Goal: Information Seeking & Learning: Learn about a topic

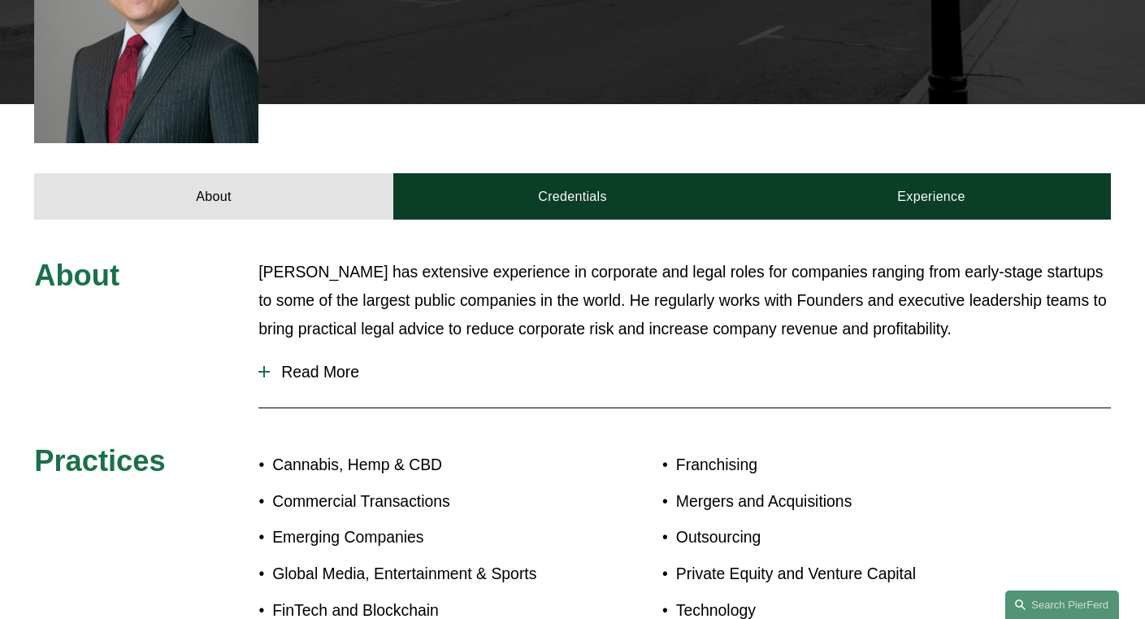
scroll to position [558, 0]
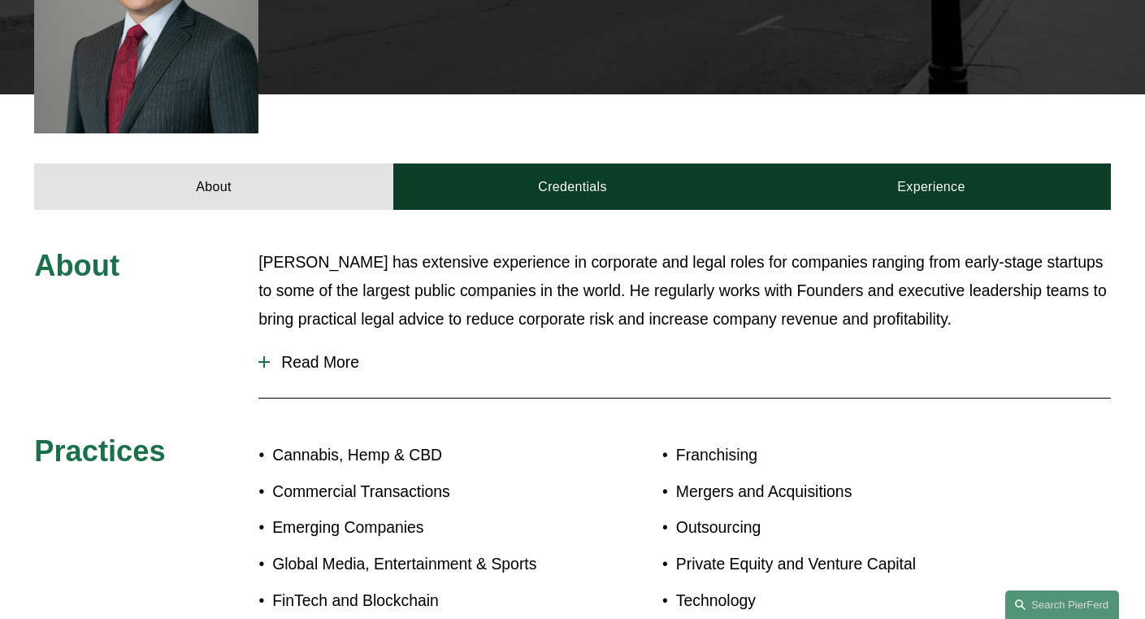
click at [349, 353] on span "Read More" at bounding box center [690, 362] width 841 height 19
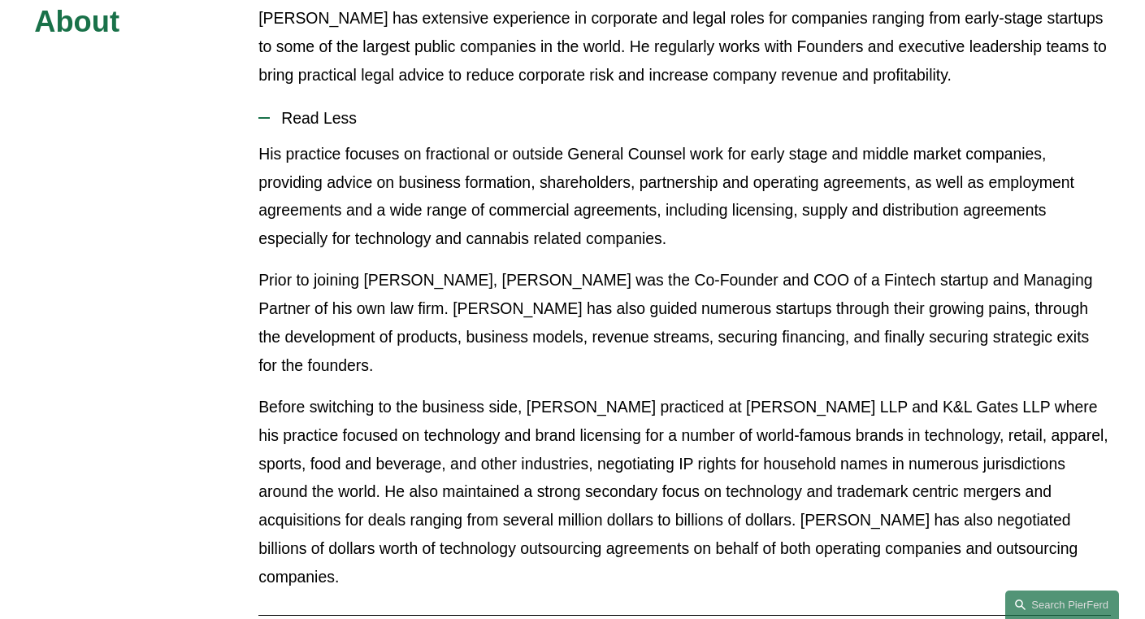
scroll to position [648, 0]
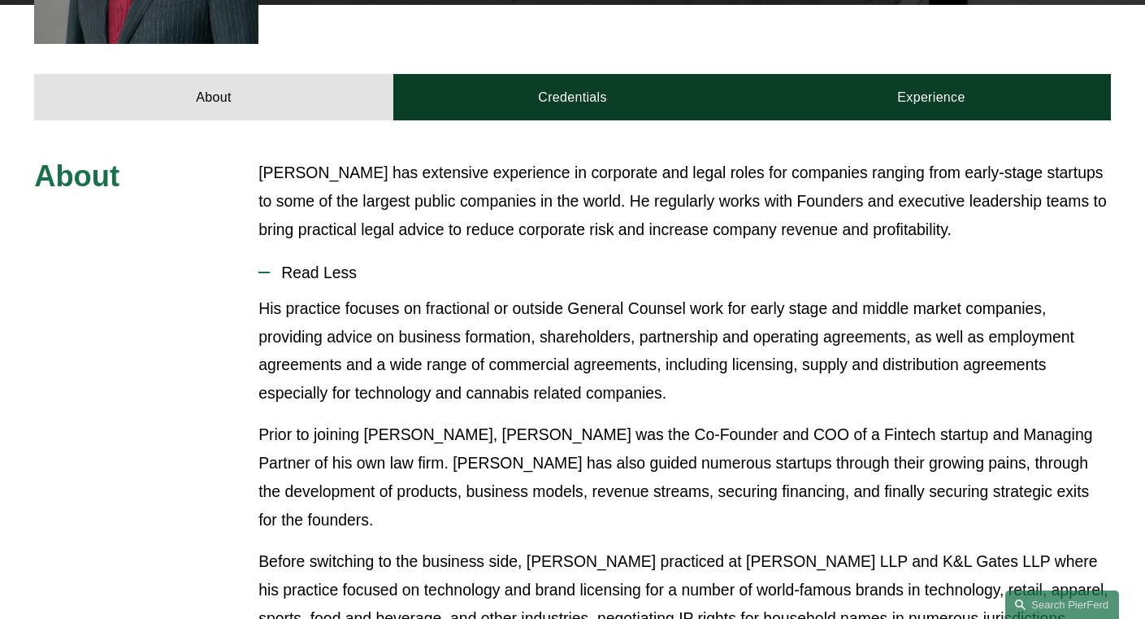
click at [606, 314] on p "His practice focuses on fractional or outside General Counsel work for early st…" at bounding box center [684, 351] width 853 height 114
drag, startPoint x: 571, startPoint y: 311, endPoint x: 728, endPoint y: 298, distance: 156.6
click at [728, 298] on p "His practice focuses on fractional or outside General Counsel work for early st…" at bounding box center [684, 351] width 853 height 114
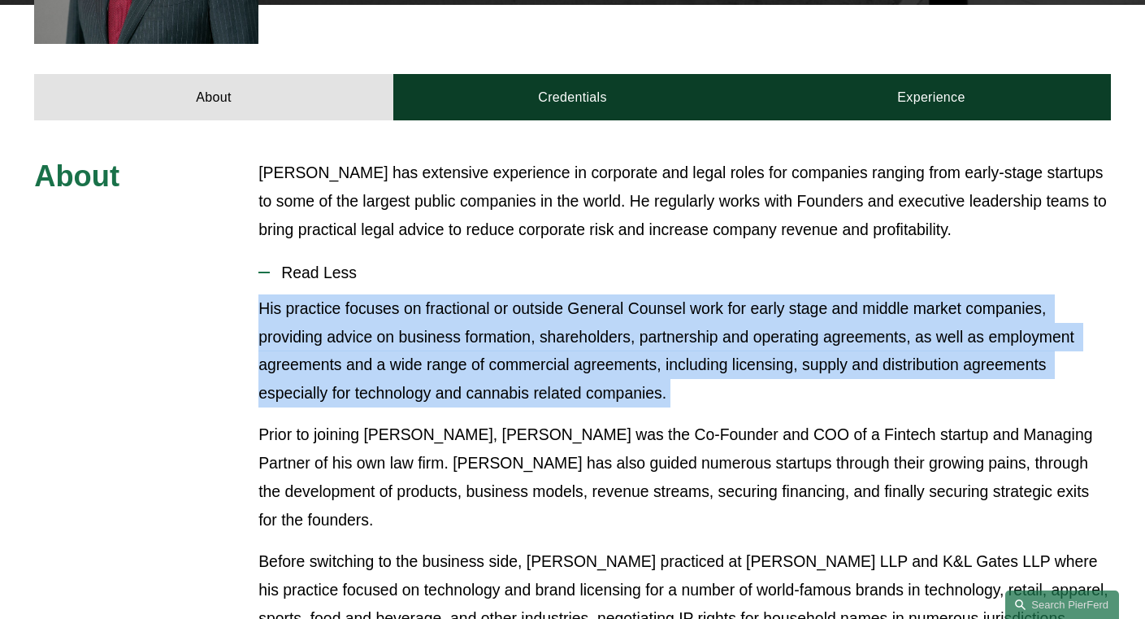
drag, startPoint x: 728, startPoint y: 298, endPoint x: 628, endPoint y: 311, distance: 100.0
click at [727, 298] on p "His practice focuses on fractional or outside General Counsel work for early st…" at bounding box center [684, 351] width 853 height 114
click at [600, 311] on p "His practice focuses on fractional or outside General Counsel work for early st…" at bounding box center [684, 351] width 853 height 114
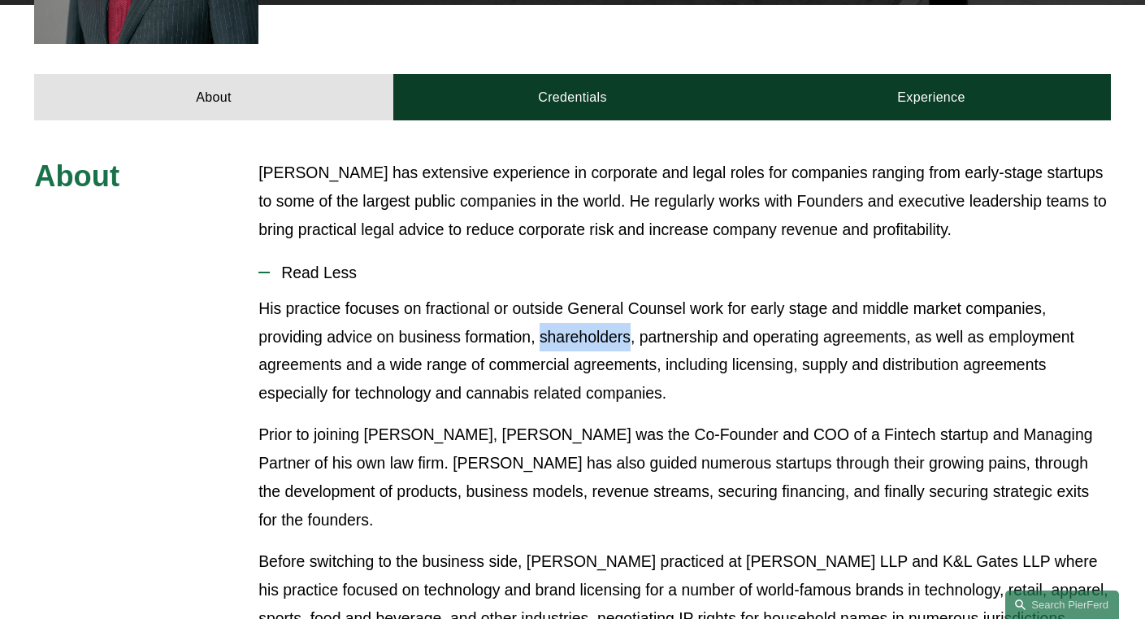
click at [600, 311] on p "His practice focuses on fractional or outside General Counsel work for early st…" at bounding box center [684, 351] width 853 height 114
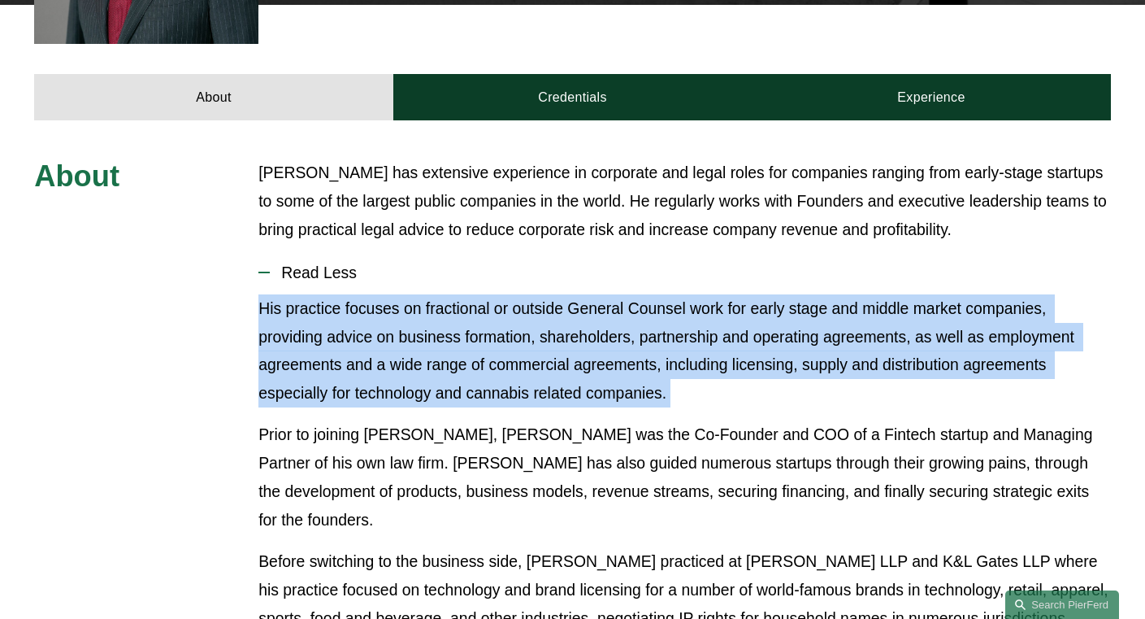
click at [600, 311] on p "His practice focuses on fractional or outside General Counsel work for early st…" at bounding box center [684, 351] width 853 height 114
click at [532, 307] on p "His practice focuses on fractional or outside General Counsel work for early st…" at bounding box center [684, 351] width 853 height 114
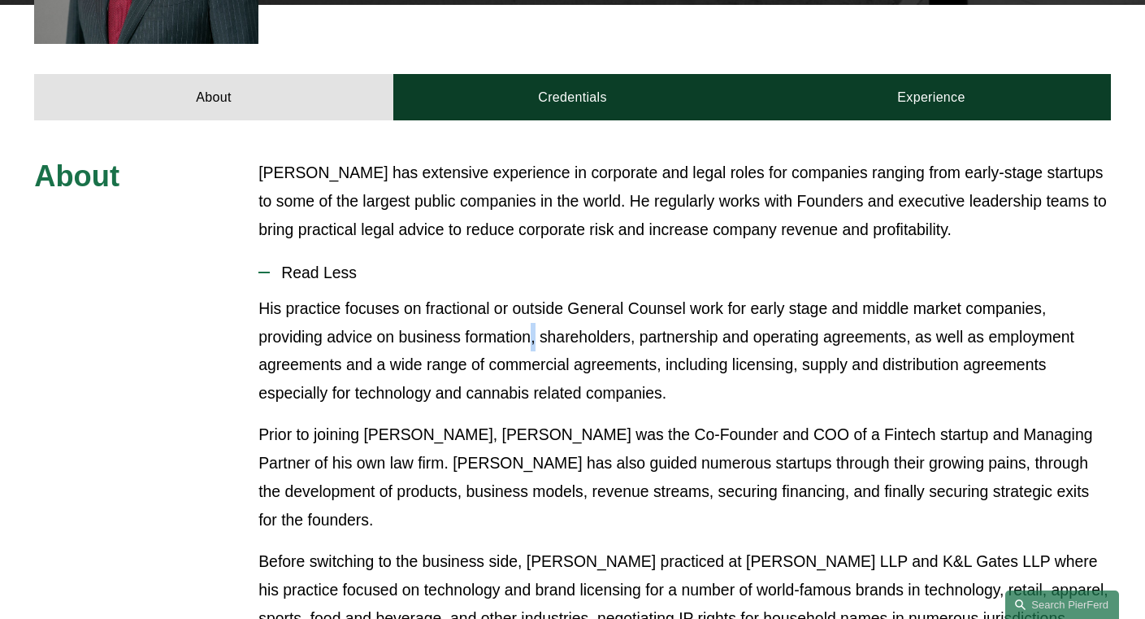
click at [532, 307] on p "His practice focuses on fractional or outside General Counsel work for early st…" at bounding box center [684, 351] width 853 height 114
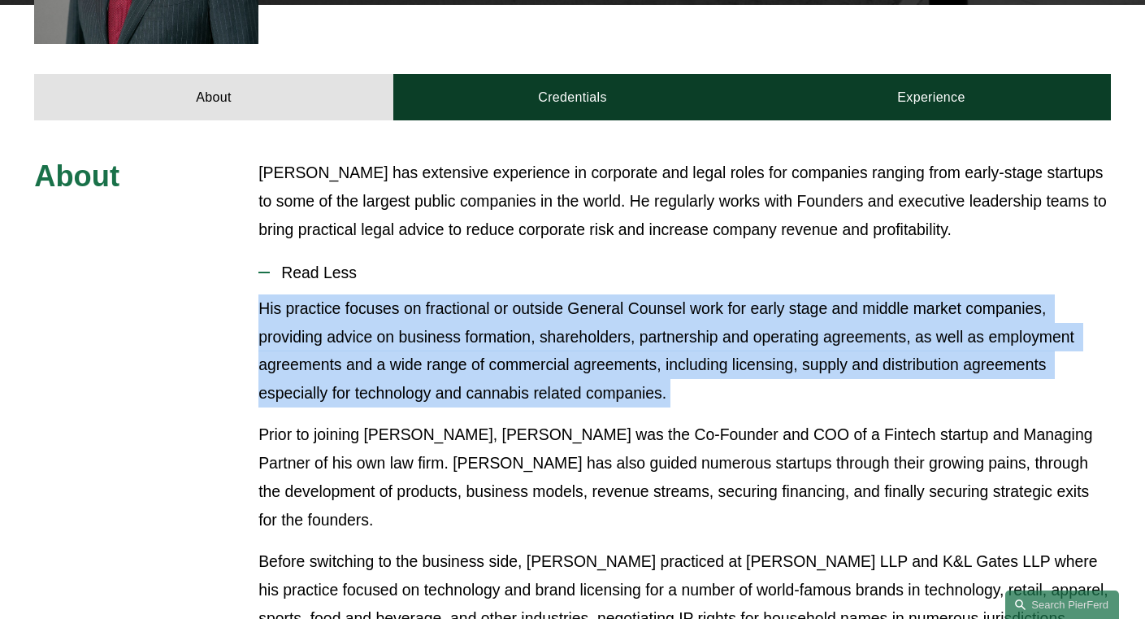
click at [532, 307] on p "His practice focuses on fractional or outside General Counsel work for early st…" at bounding box center [684, 351] width 853 height 114
click at [444, 265] on button "Read Less" at bounding box center [684, 272] width 853 height 43
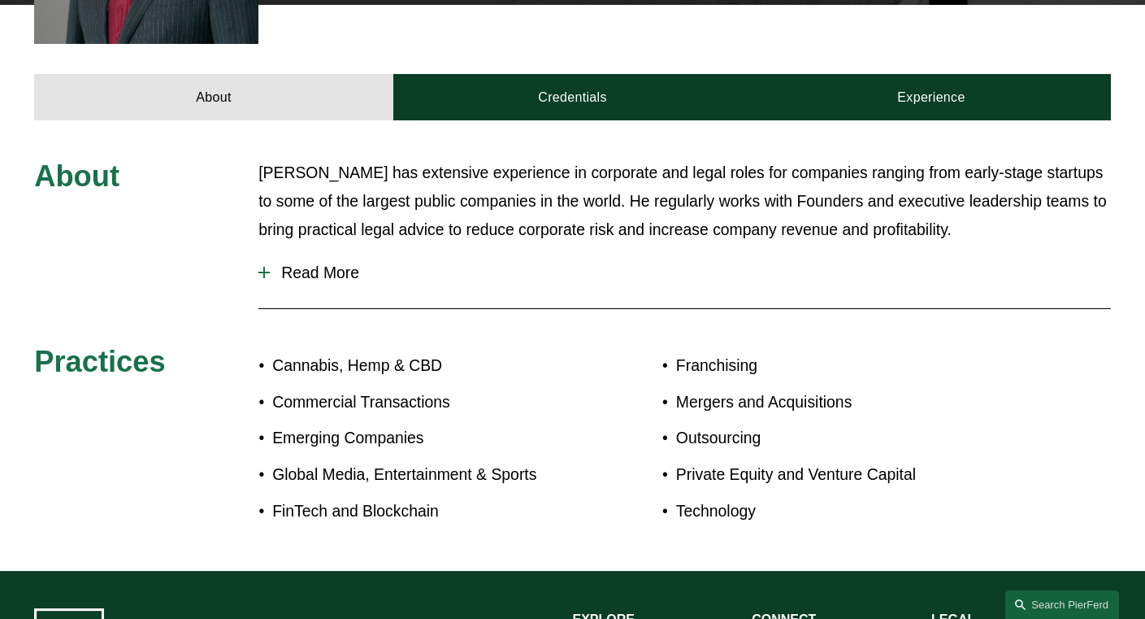
click at [380, 263] on span "Read More" at bounding box center [690, 272] width 841 height 19
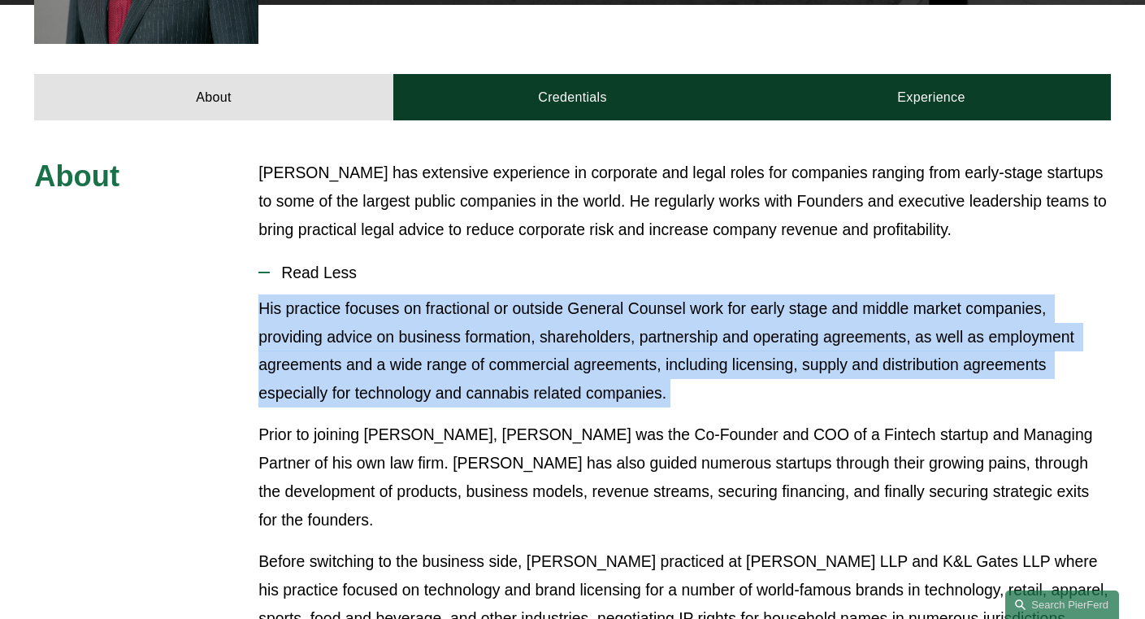
click at [417, 263] on span "Read Less" at bounding box center [690, 272] width 841 height 19
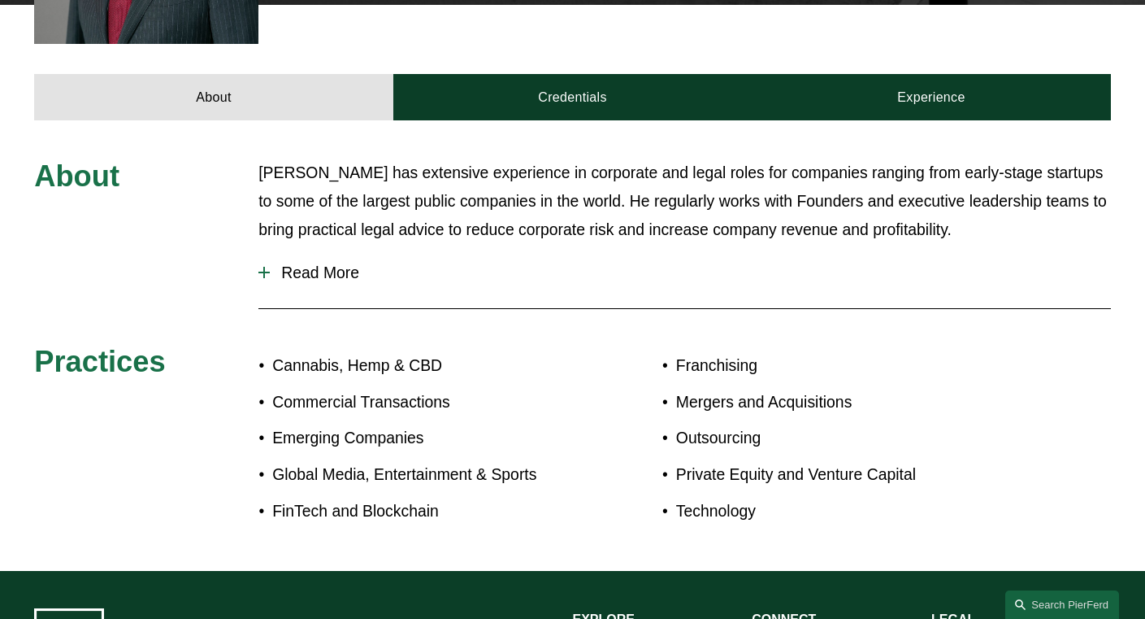
click at [419, 263] on span "Read More" at bounding box center [690, 272] width 841 height 19
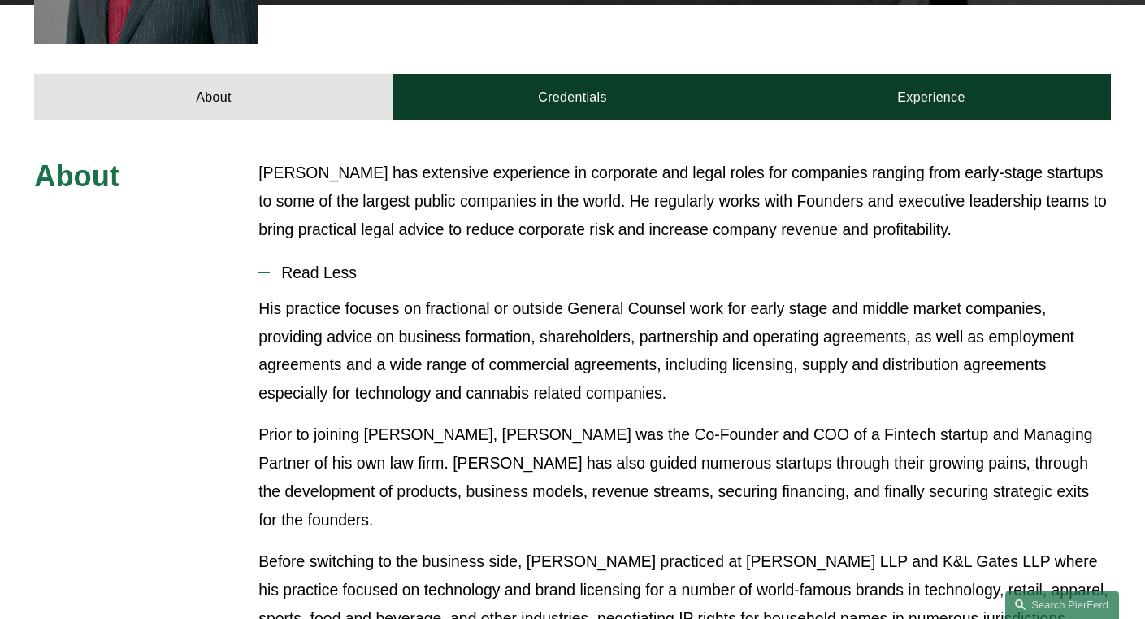
click at [582, 181] on p "Ken has extensive experience in corporate and legal roles for companies ranging…" at bounding box center [684, 201] width 853 height 85
click at [660, 298] on p "His practice focuses on fractional or outside General Counsel work for early st…" at bounding box center [684, 351] width 853 height 114
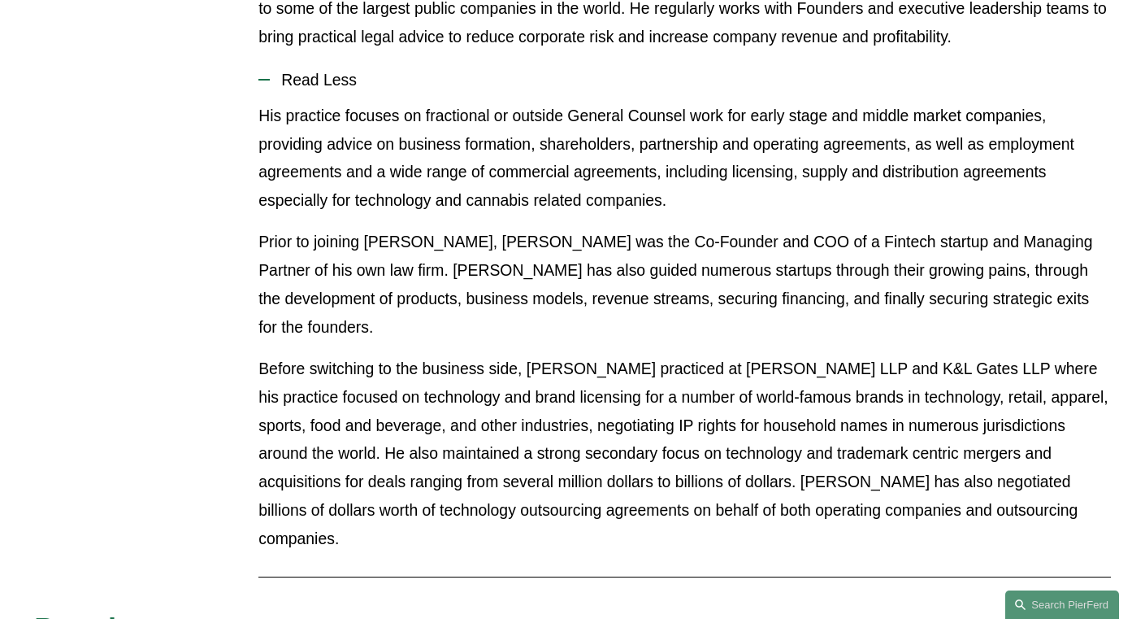
scroll to position [984, 0]
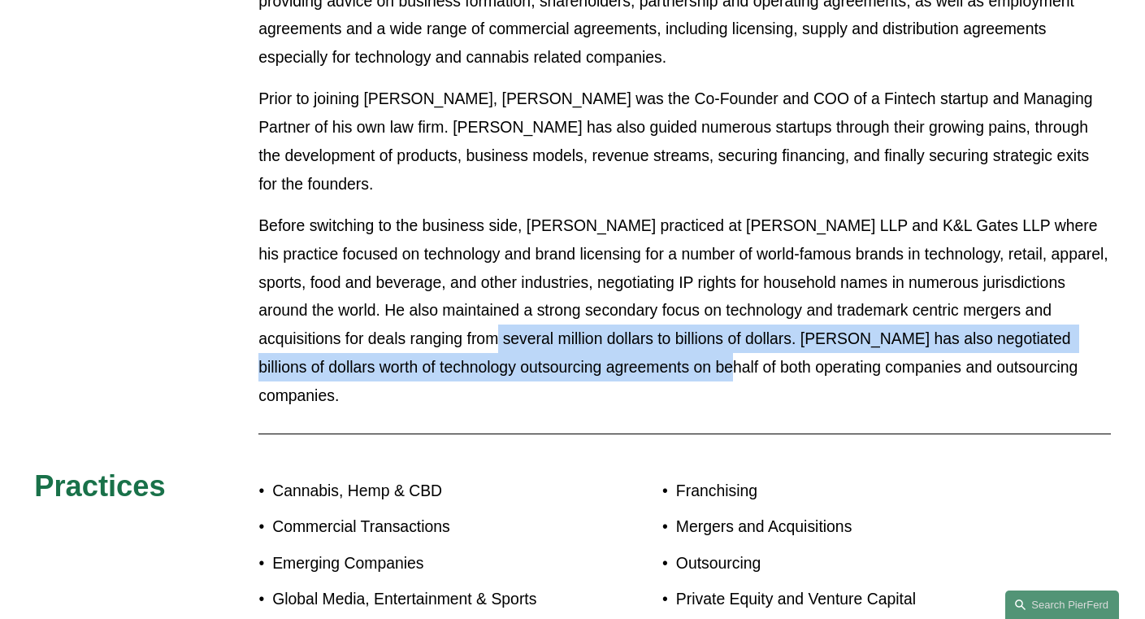
drag, startPoint x: 645, startPoint y: 301, endPoint x: 442, endPoint y: 278, distance: 203.7
click at [442, 278] on p "Before switching to the business side, Mr. Liao practiced at Reed Smith LLP and…" at bounding box center [684, 310] width 853 height 198
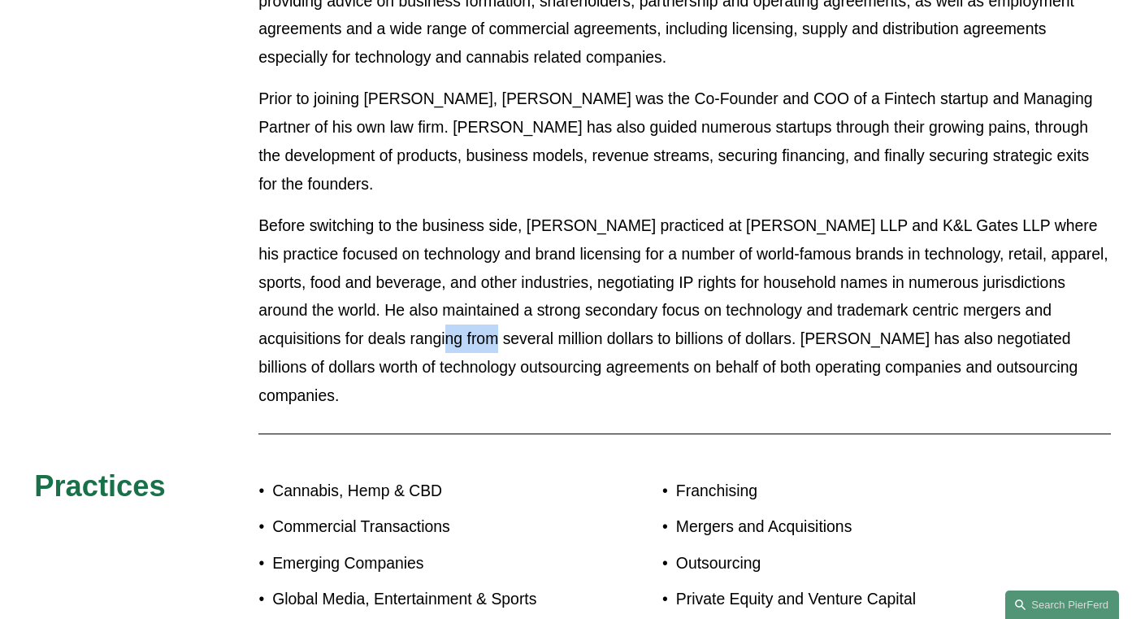
click at [442, 278] on p "Before switching to the business side, Mr. Liao practiced at Reed Smith LLP and…" at bounding box center [684, 310] width 853 height 198
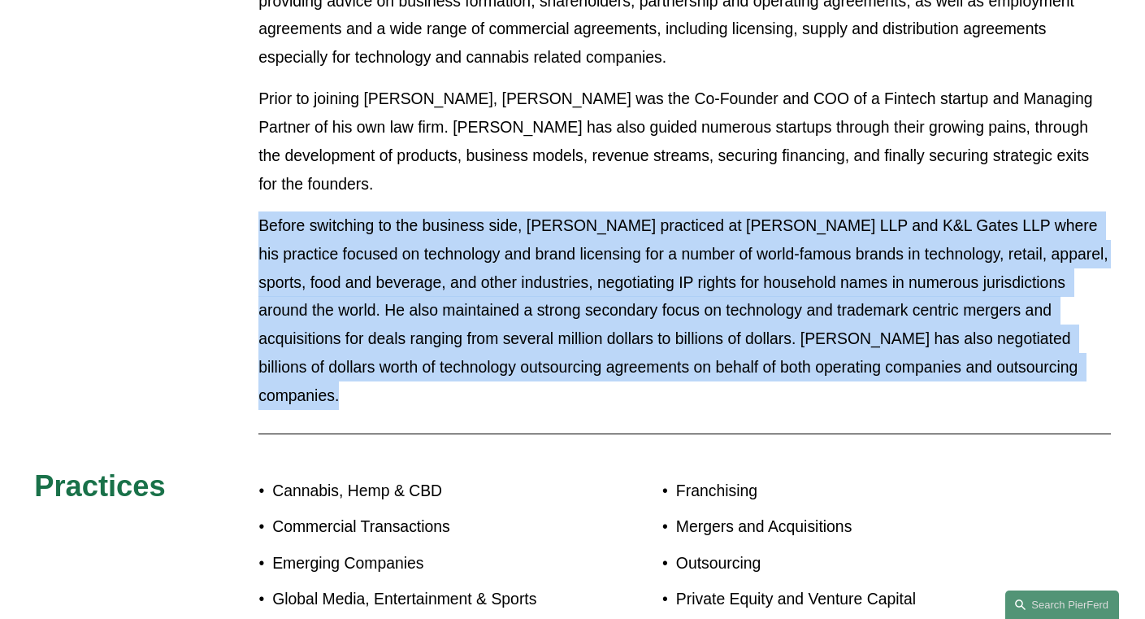
click at [442, 278] on p "Before switching to the business side, Mr. Liao practiced at Reed Smith LLP and…" at bounding box center [684, 310] width 853 height 198
click at [419, 276] on p "Before switching to the business side, Mr. Liao practiced at Reed Smith LLP and…" at bounding box center [684, 310] width 853 height 198
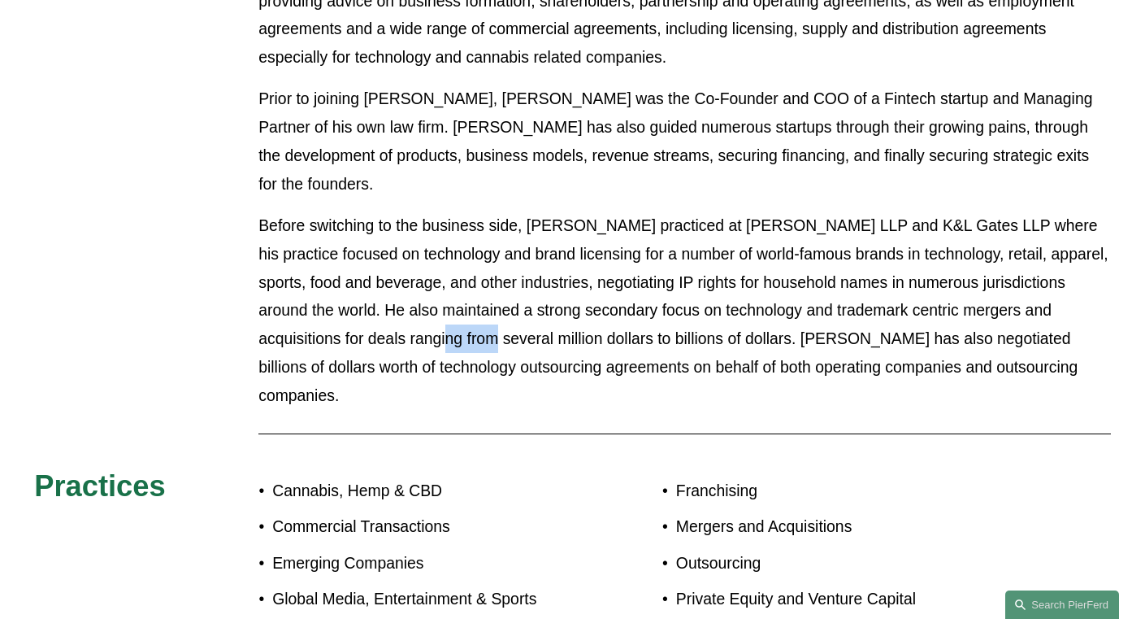
click at [419, 276] on p "Before switching to the business side, Mr. Liao practiced at Reed Smith LLP and…" at bounding box center [684, 310] width 853 height 198
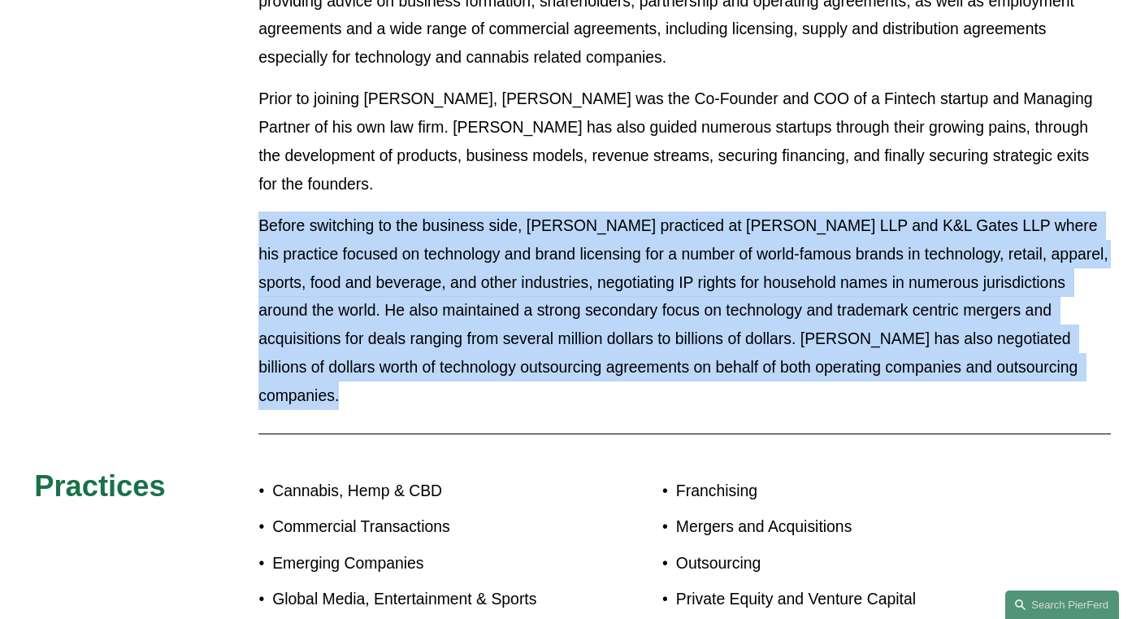
click at [419, 276] on p "Before switching to the business side, Mr. Liao practiced at Reed Smith LLP and…" at bounding box center [684, 310] width 853 height 198
click at [412, 267] on p "Before switching to the business side, Mr. Liao practiced at Reed Smith LLP and…" at bounding box center [684, 310] width 853 height 198
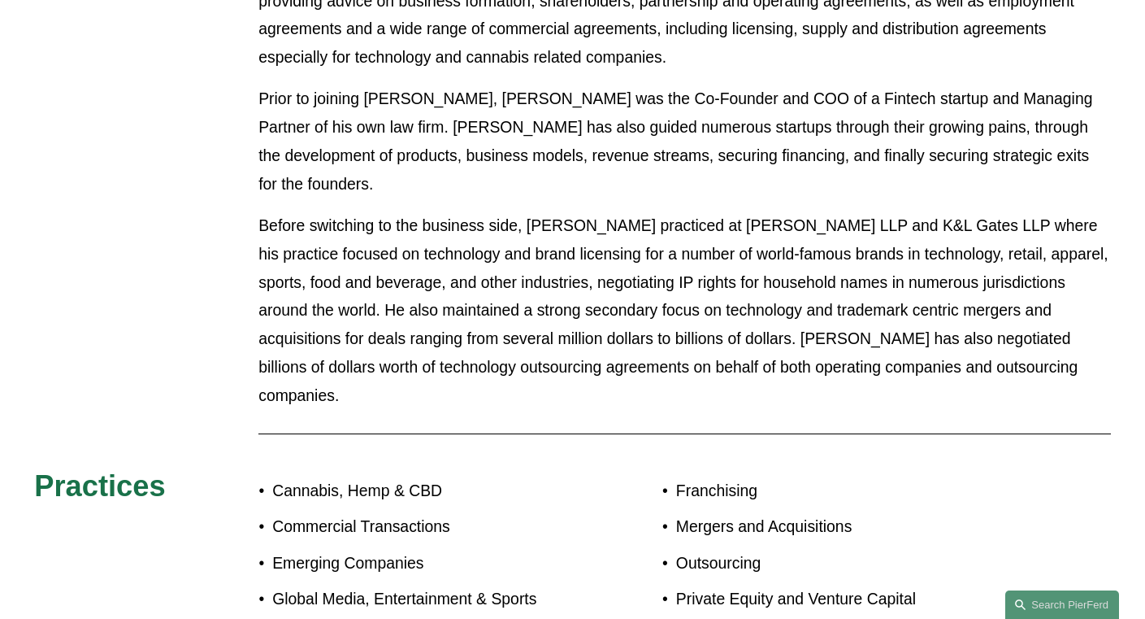
click at [444, 258] on p "Before switching to the business side, Mr. Liao practiced at Reed Smith LLP and…" at bounding box center [684, 310] width 853 height 198
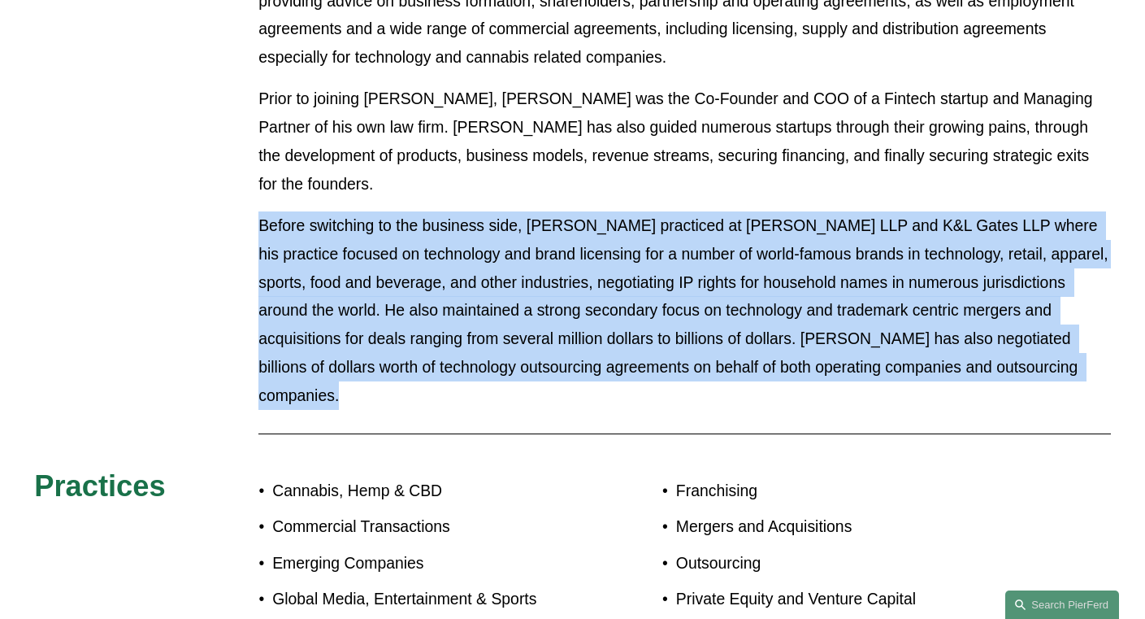
click at [444, 258] on p "Before switching to the business side, Mr. Liao practiced at Reed Smith LLP and…" at bounding box center [684, 310] width 853 height 198
click at [390, 254] on p "Before switching to the business side, Mr. Liao practiced at Reed Smith LLP and…" at bounding box center [684, 310] width 853 height 198
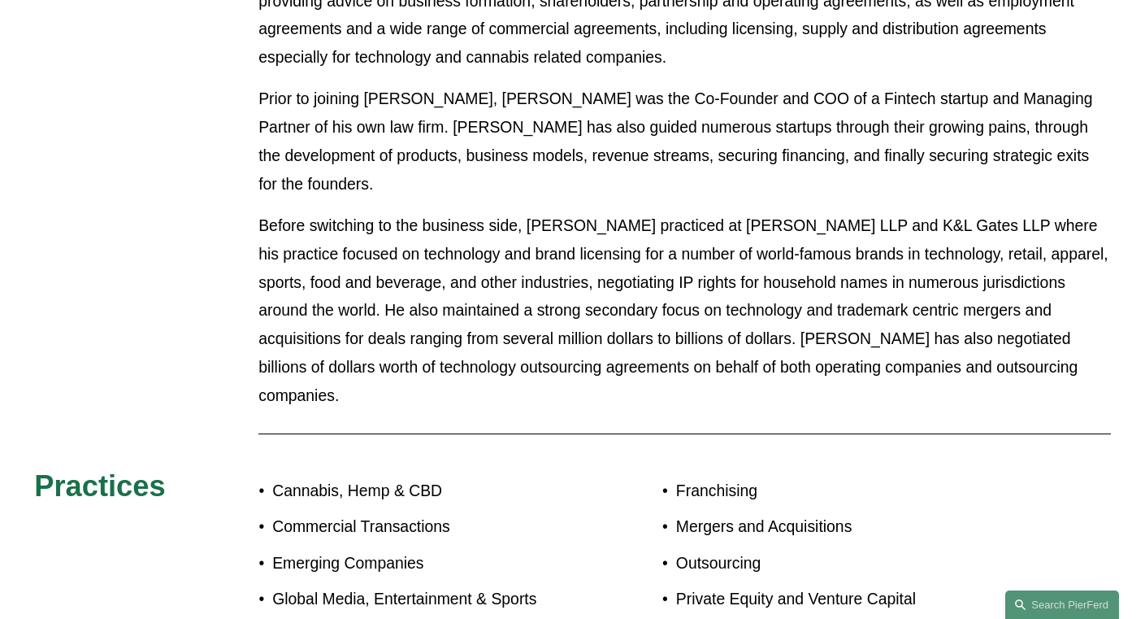
click at [383, 254] on p "Before switching to the business side, Mr. Liao practiced at Reed Smith LLP and…" at bounding box center [684, 310] width 853 height 198
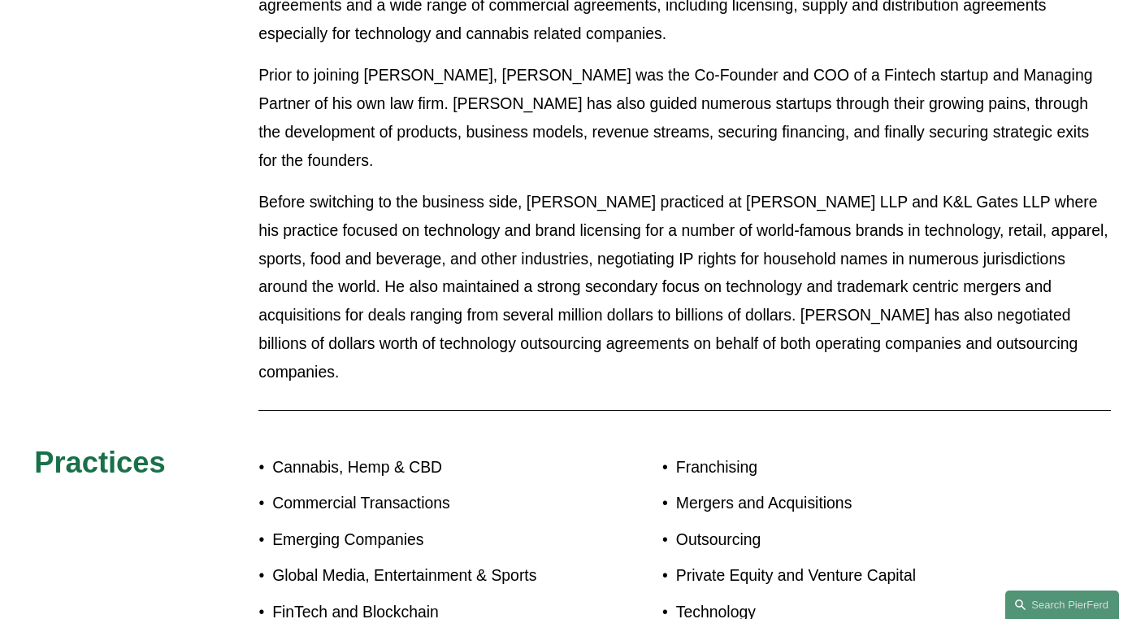
scroll to position [1017, 0]
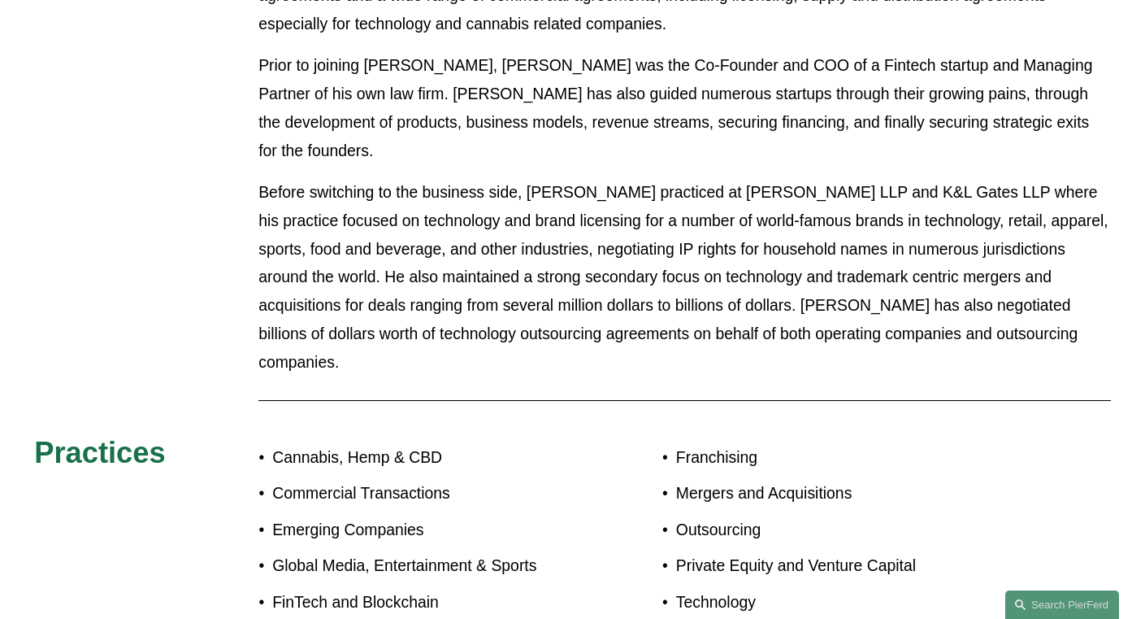
click at [375, 242] on p "Before switching to the business side, Mr. Liao practiced at Reed Smith LLP and…" at bounding box center [684, 277] width 853 height 198
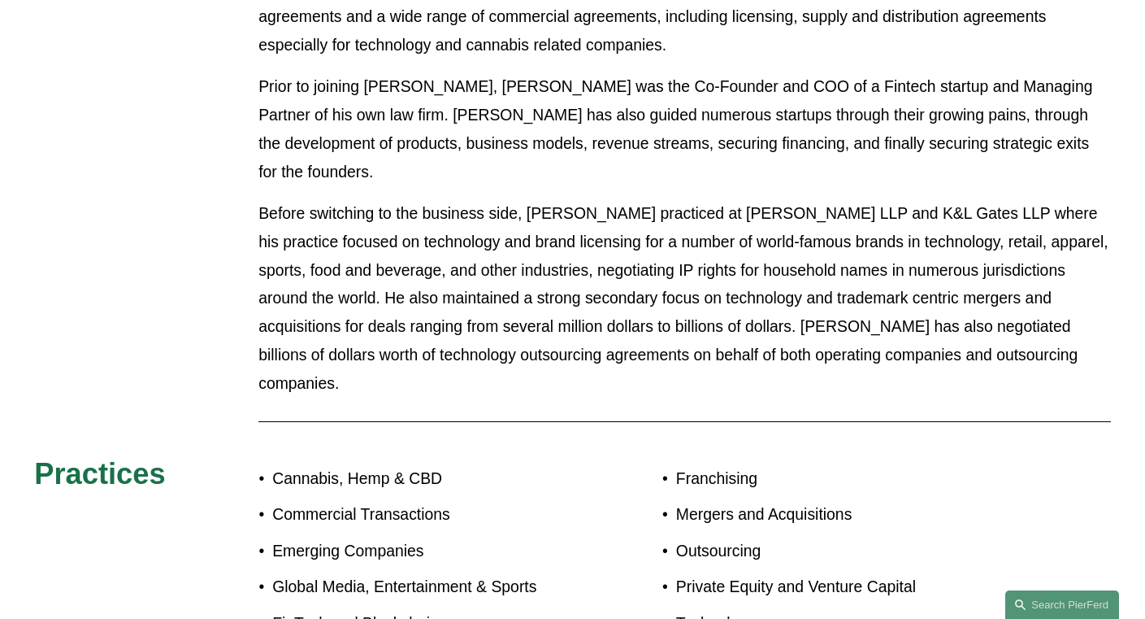
scroll to position [672, 0]
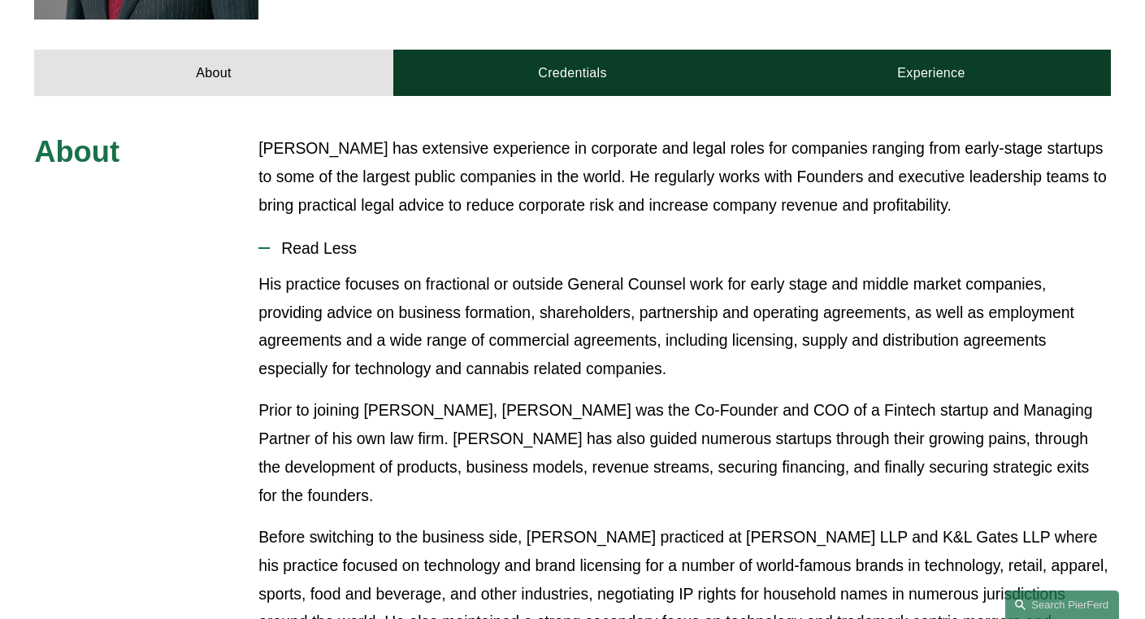
click at [389, 281] on p "His practice focuses on fractional or outside General Counsel work for early st…" at bounding box center [684, 327] width 853 height 114
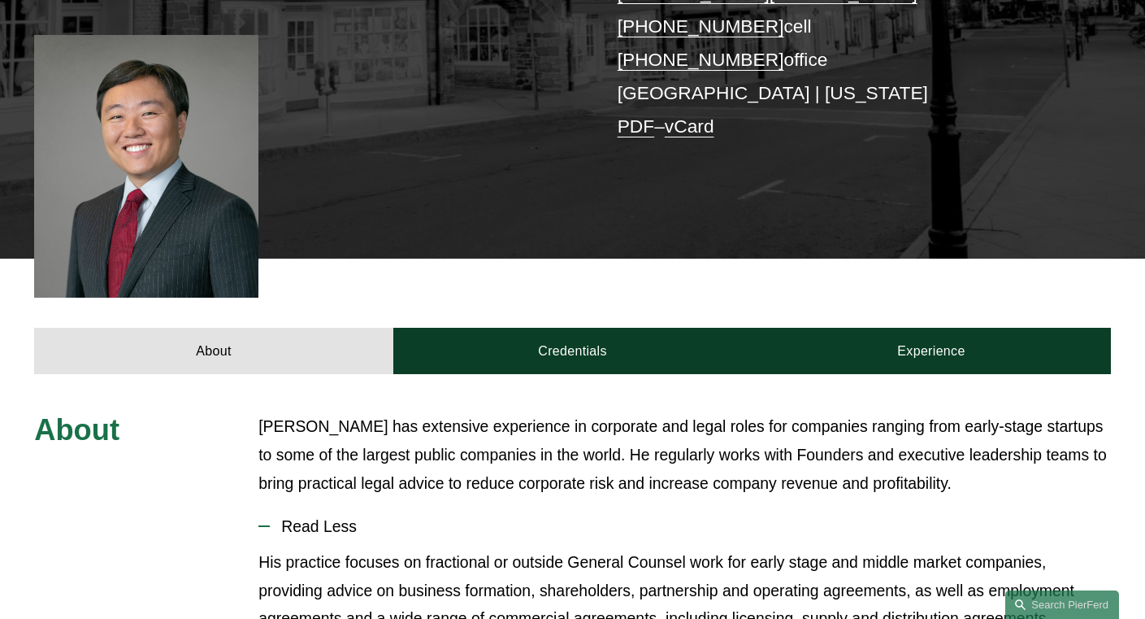
scroll to position [568, 0]
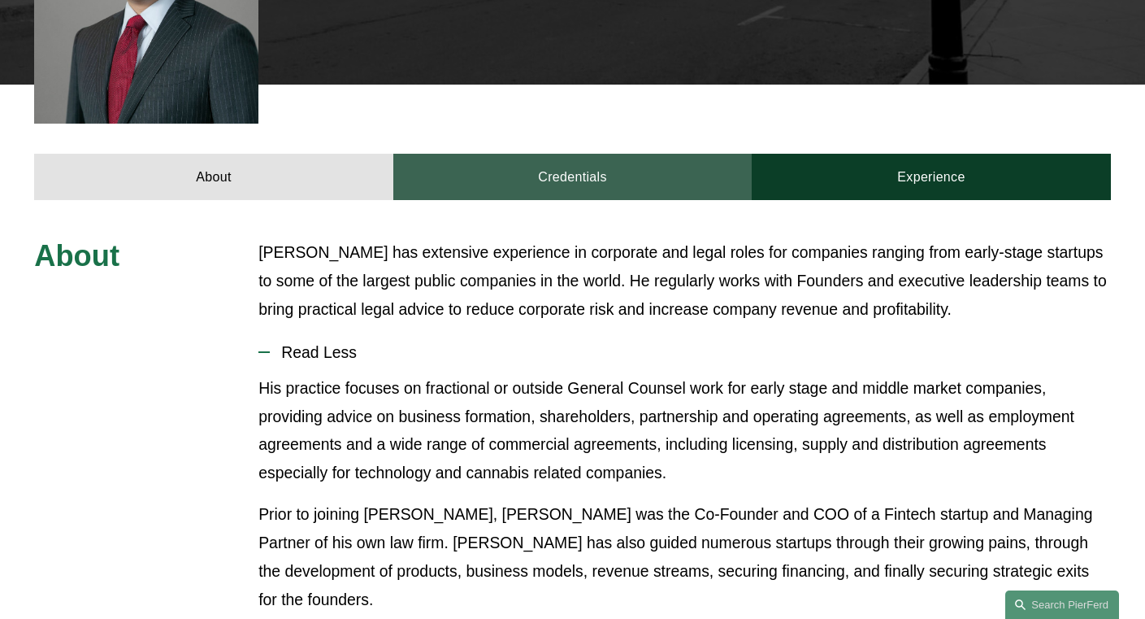
click at [558, 154] on link "Credentials" at bounding box center [572, 177] width 358 height 46
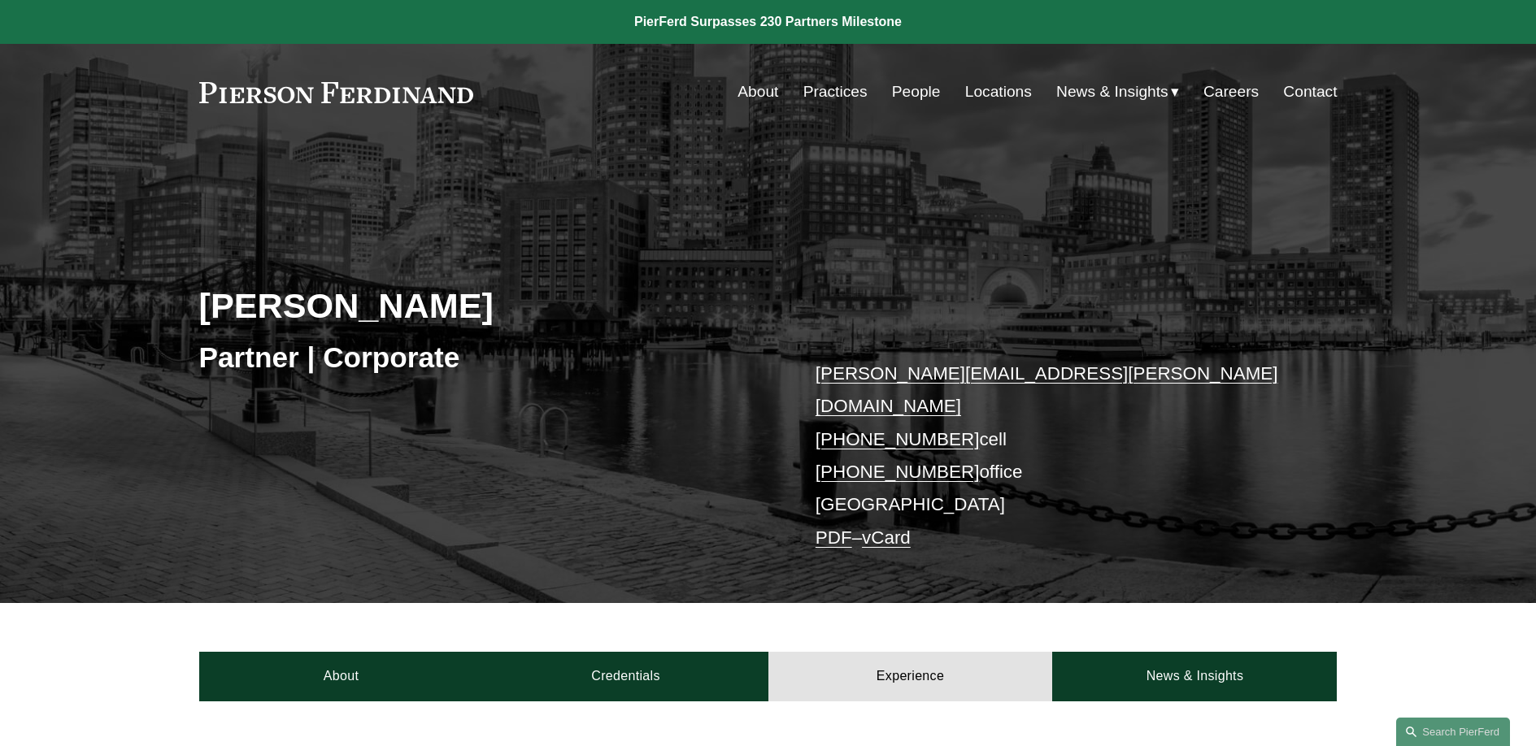
scroll to position [339, 0]
